Goal: Find specific page/section: Find specific page/section

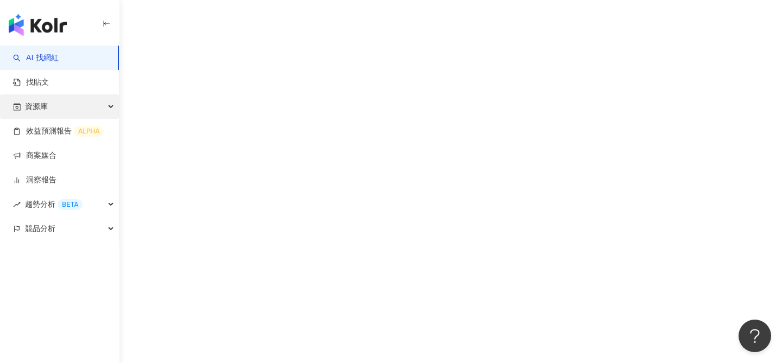
click at [75, 105] on div "資源庫" at bounding box center [59, 106] width 119 height 24
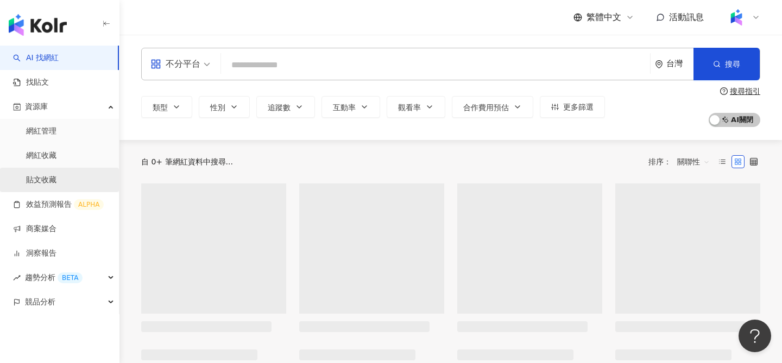
click at [56, 175] on link "貼文收藏" at bounding box center [41, 180] width 30 height 11
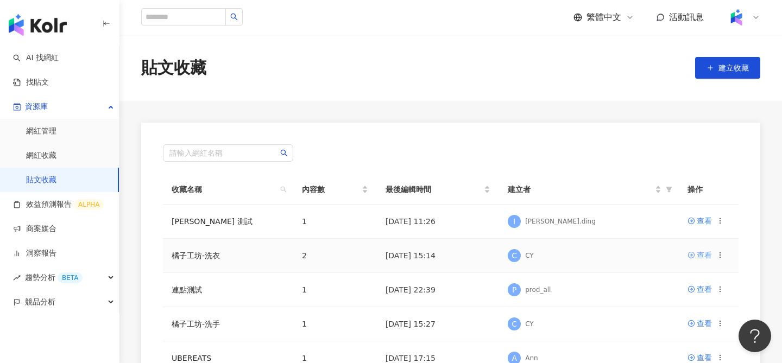
click at [697, 253] on div "查看" at bounding box center [703, 255] width 15 height 12
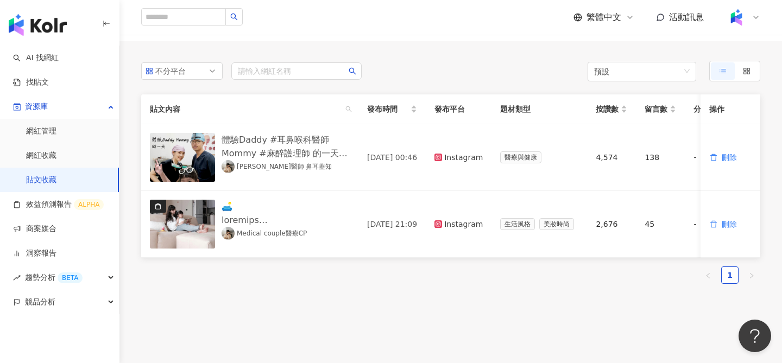
scroll to position [71, 0]
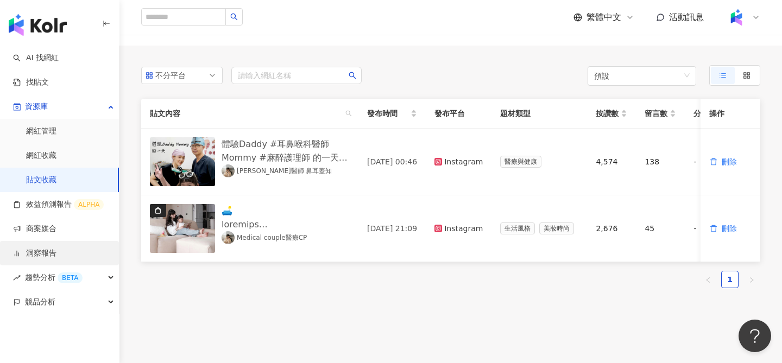
click at [42, 255] on link "洞察報告" at bounding box center [34, 253] width 43 height 11
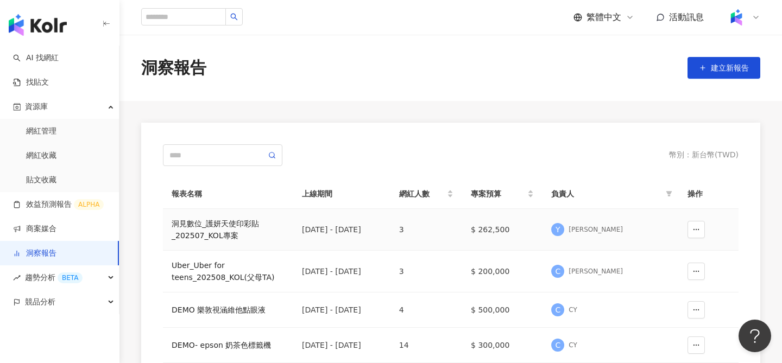
click at [232, 227] on div "洞⾒數位_護妍天使印彩貼 _202507_KOL專案" at bounding box center [228, 230] width 113 height 24
